Goal: Complete application form

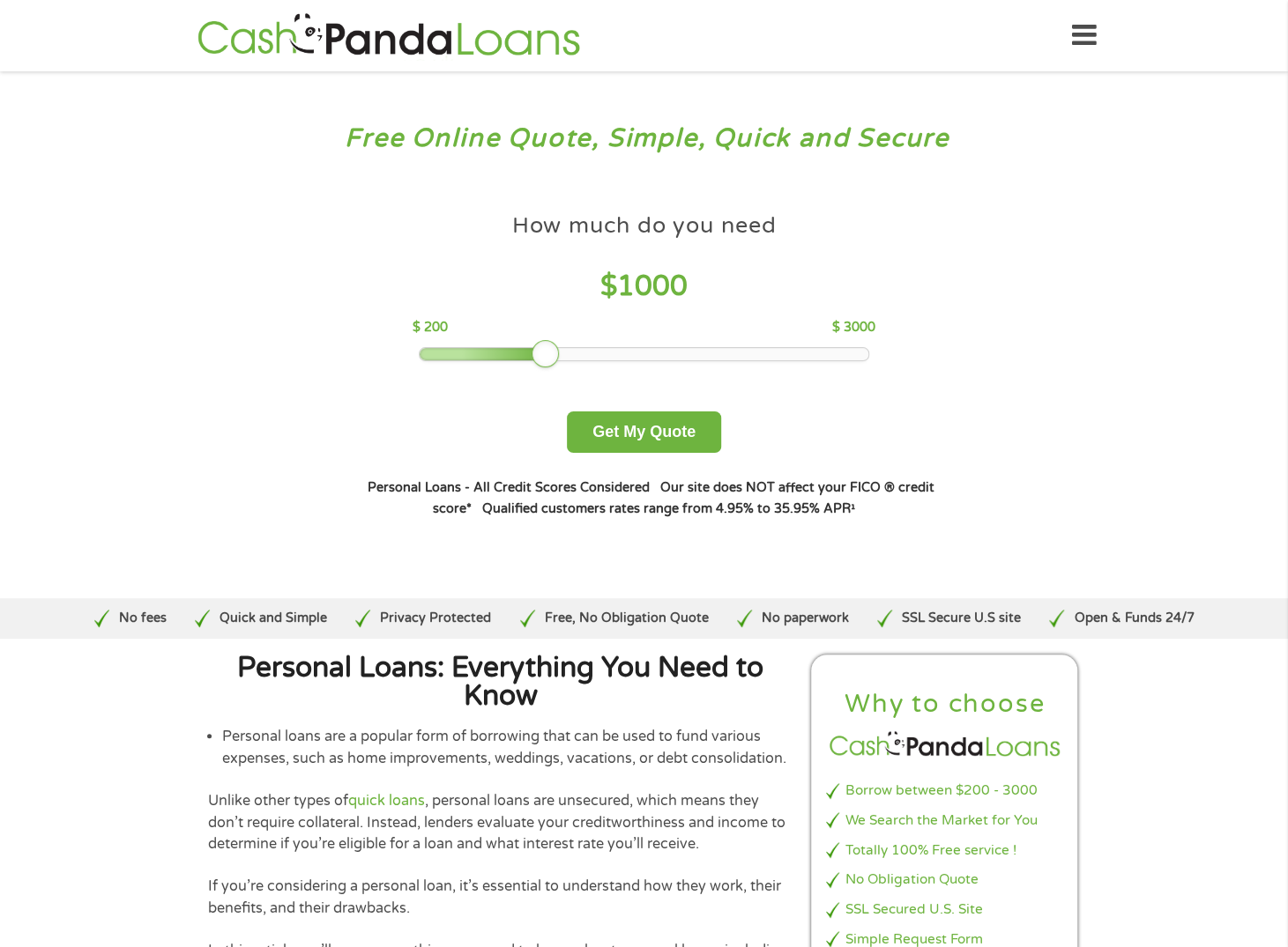
scroll to position [88, 0]
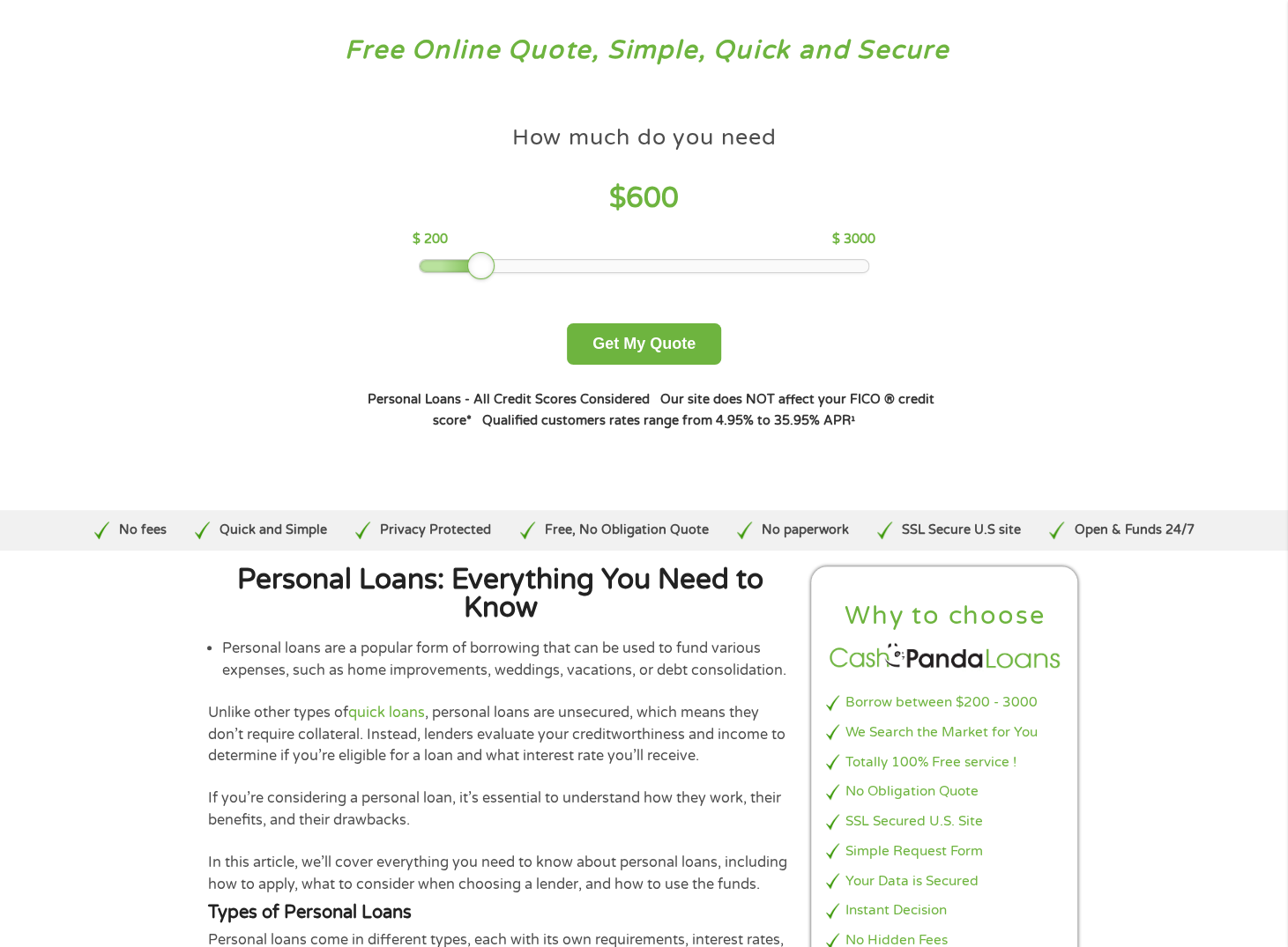
drag, startPoint x: 537, startPoint y: 263, endPoint x: 481, endPoint y: 281, distance: 58.8
click at [481, 280] on div "How much do you need $ 600 $ 200 $ 3000 Get My Quote" at bounding box center [643, 240] width 617 height 248
drag, startPoint x: 474, startPoint y: 262, endPoint x: 461, endPoint y: 268, distance: 14.3
click at [461, 268] on div at bounding box center [465, 266] width 28 height 28
click at [617, 337] on button "Get My Quote" at bounding box center [644, 344] width 154 height 42
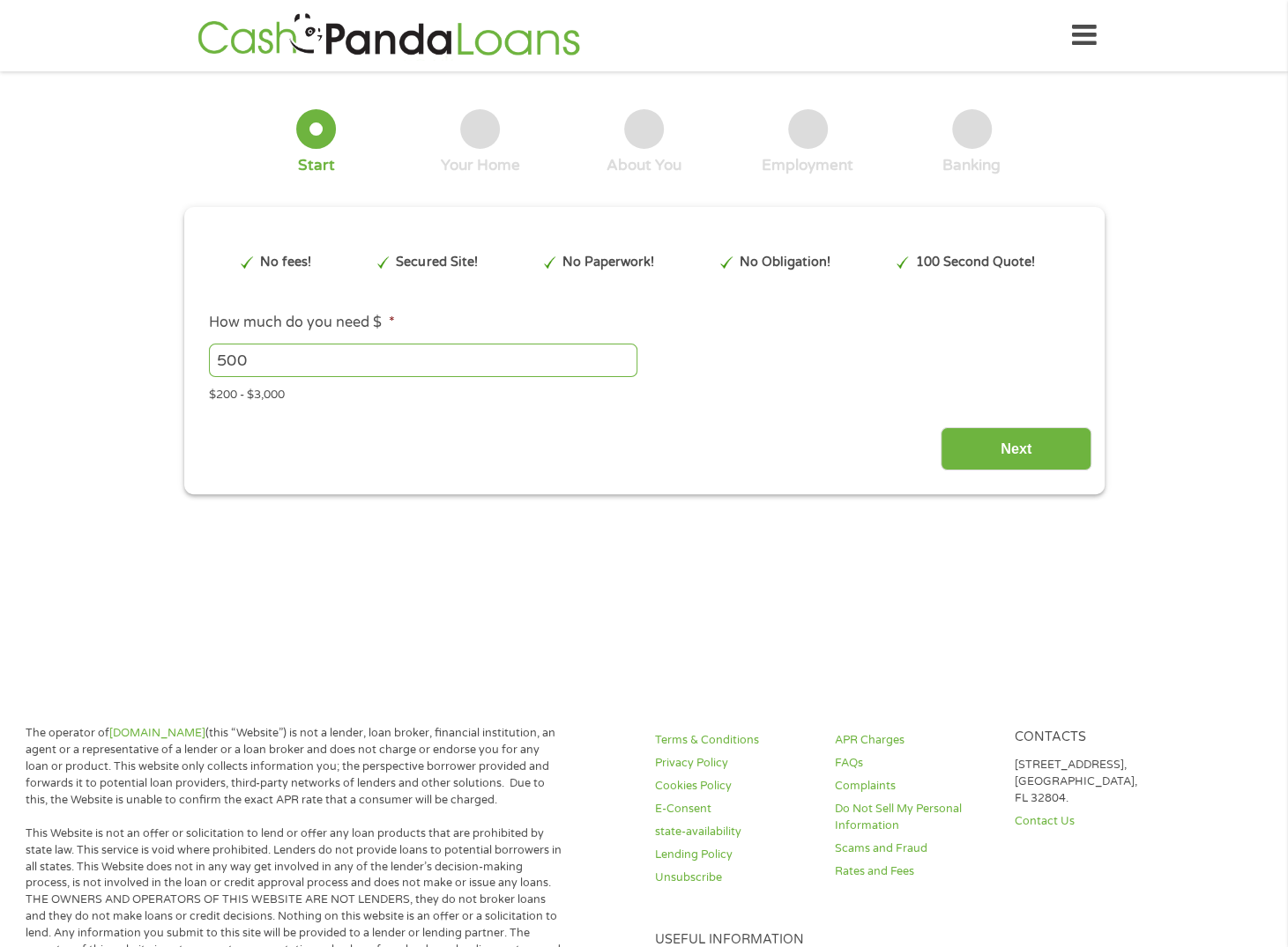
click at [628, 348] on input "500" at bounding box center [422, 360] width 428 height 34
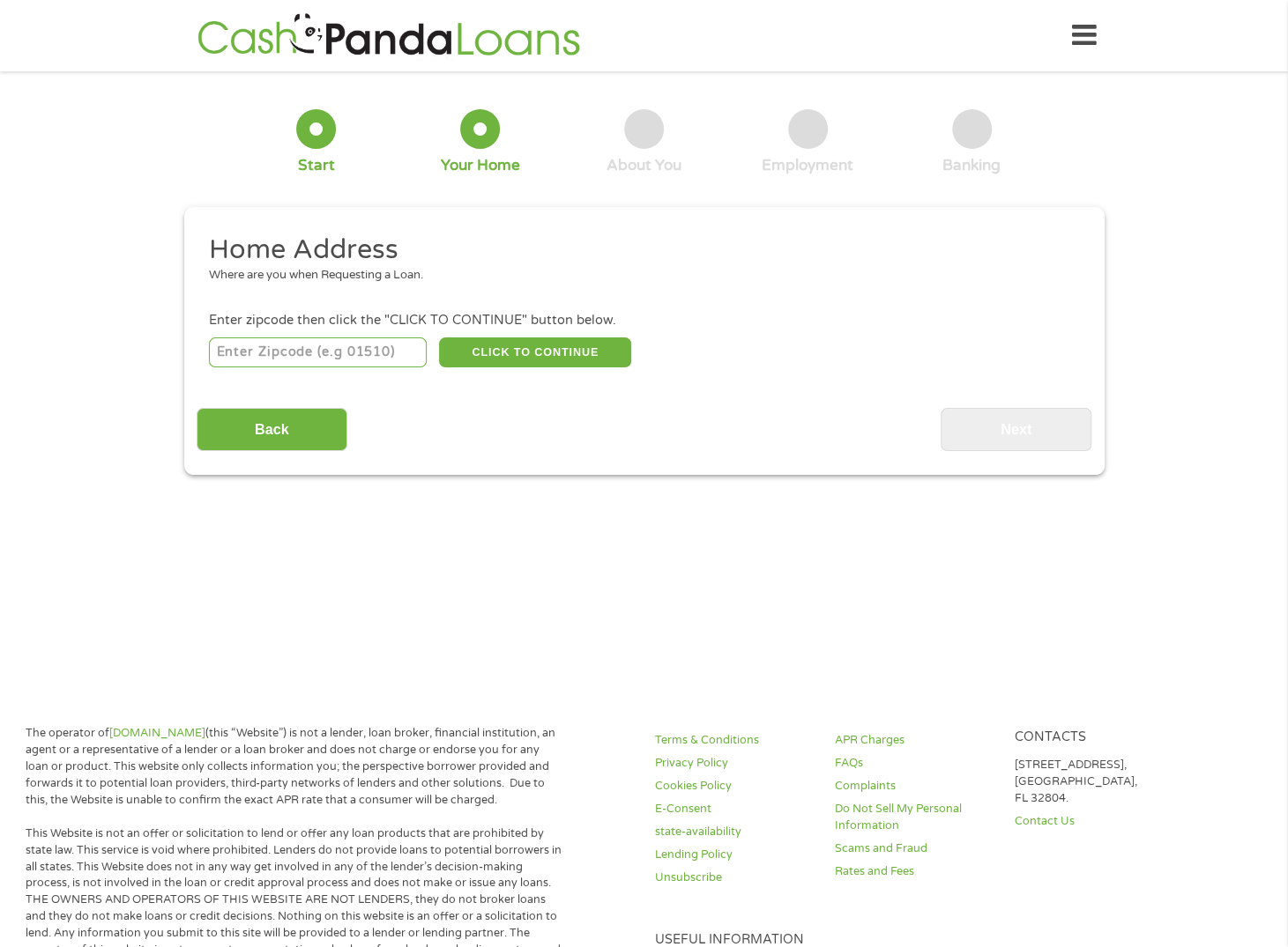
click at [286, 344] on input "number" at bounding box center [317, 352] width 217 height 30
type input "92173"
click at [519, 355] on button "CLICK TO CONTINUE" at bounding box center [534, 352] width 192 height 30
type input "92173"
type input "San Ysidro"
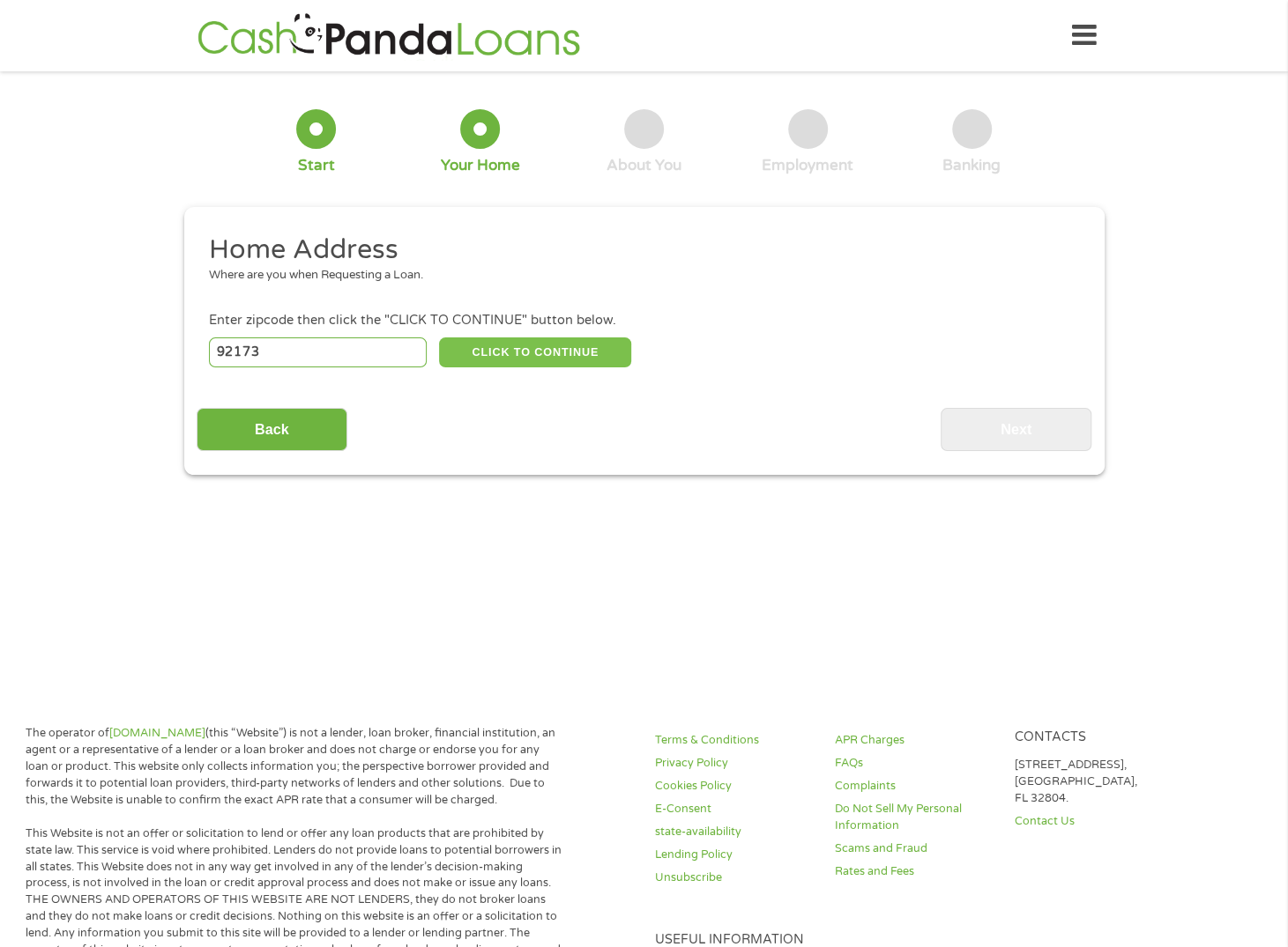
select select "California"
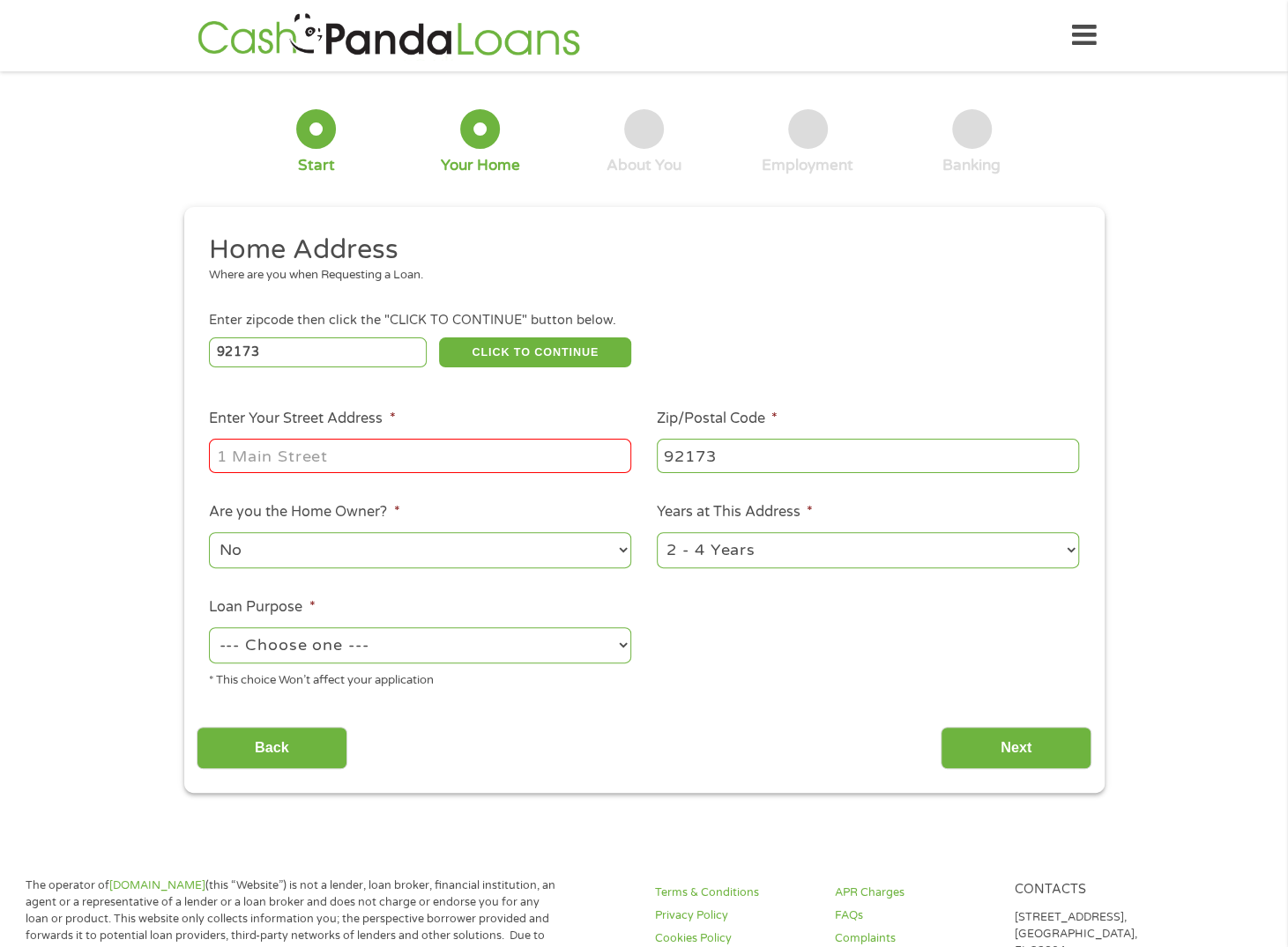
click at [476, 460] on input "Enter Your Street Address *" at bounding box center [419, 456] width 422 height 34
type input "1935 corte amalia"
drag, startPoint x: 393, startPoint y: 545, endPoint x: 391, endPoint y: 536, distance: 9.2
click at [393, 545] on select "No Yes" at bounding box center [419, 550] width 422 height 36
select select "yes"
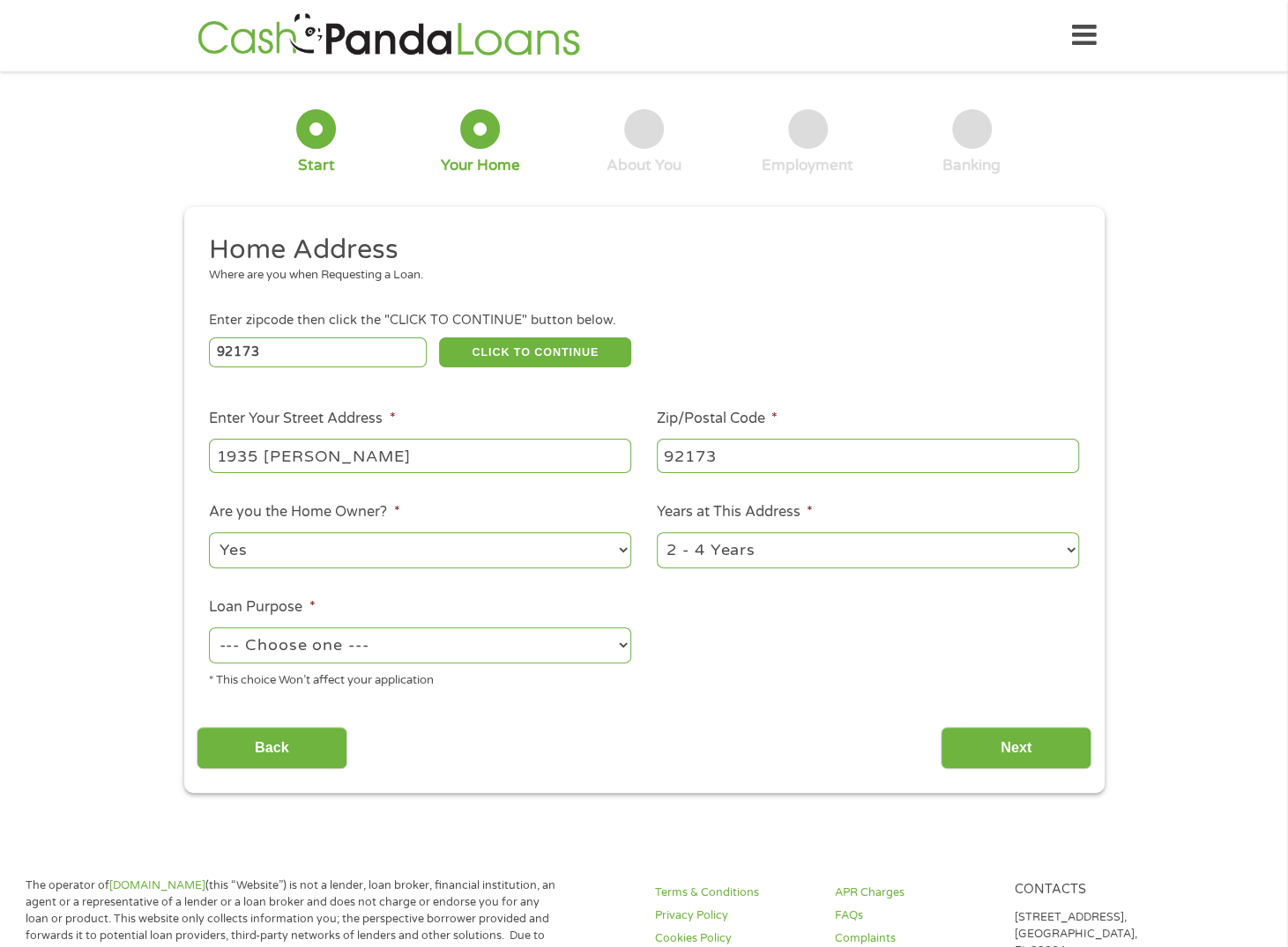
click at [209, 533] on select "No Yes" at bounding box center [419, 550] width 422 height 36
